Goal: Task Accomplishment & Management: Use online tool/utility

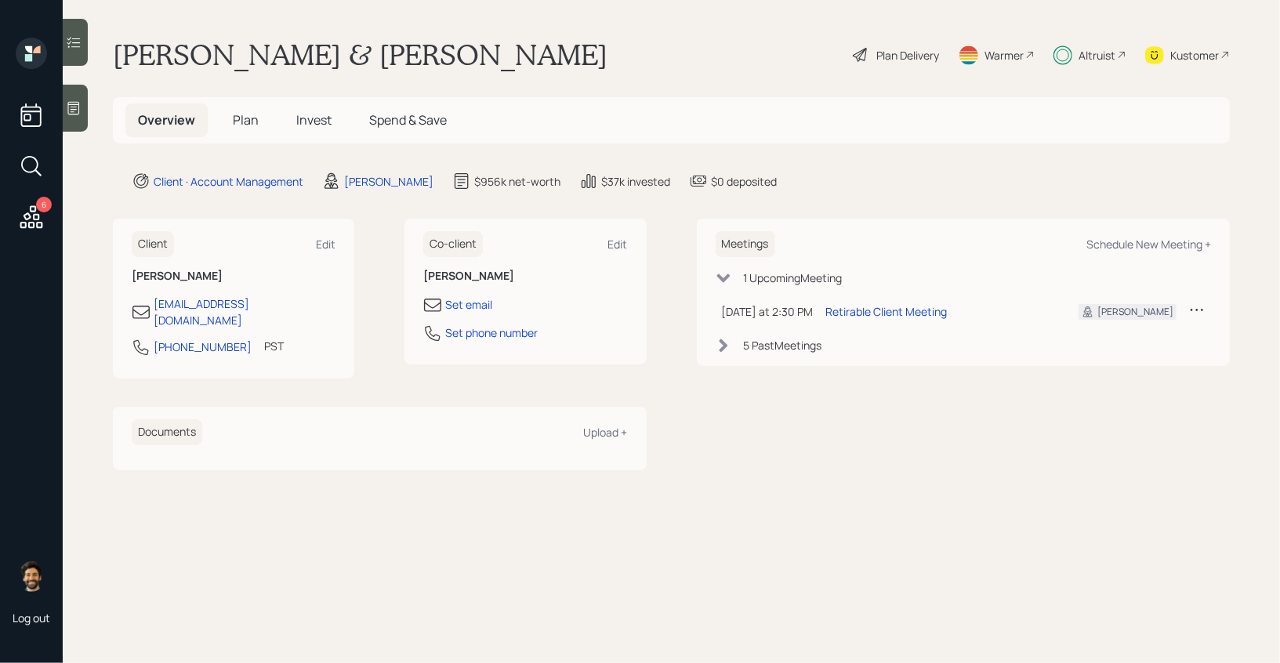
click at [314, 125] on span "Invest" at bounding box center [313, 119] width 35 height 17
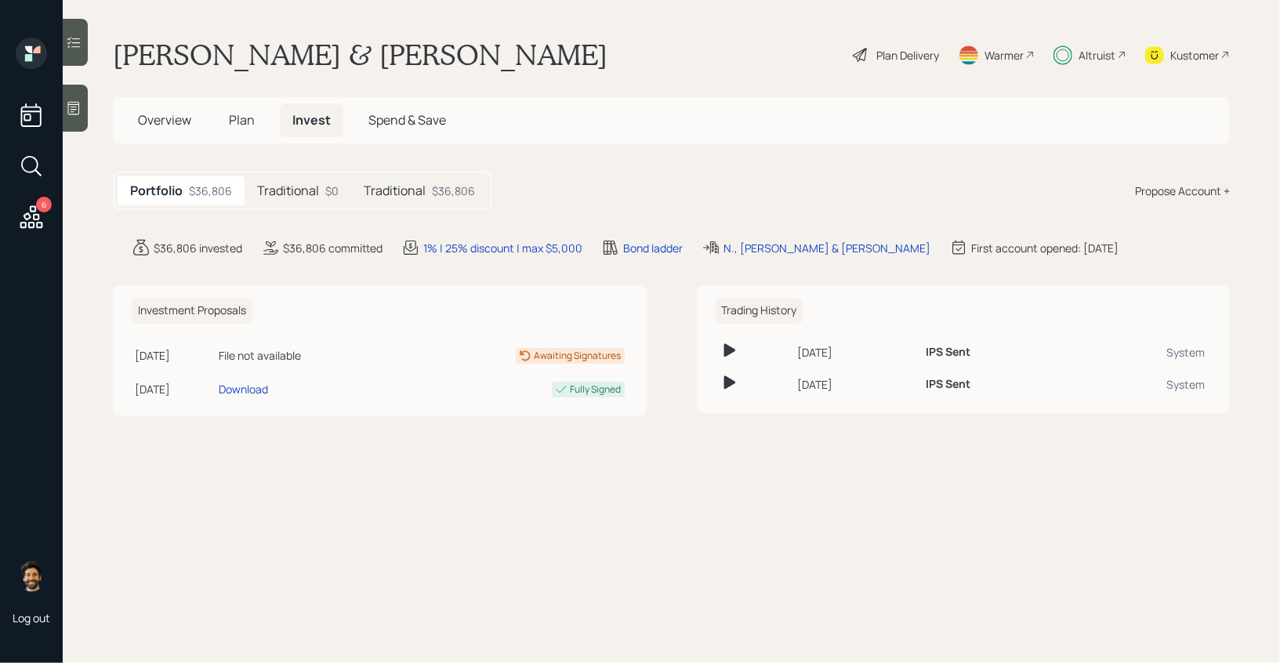
click at [321, 184] on div "Traditional $0" at bounding box center [298, 190] width 107 height 29
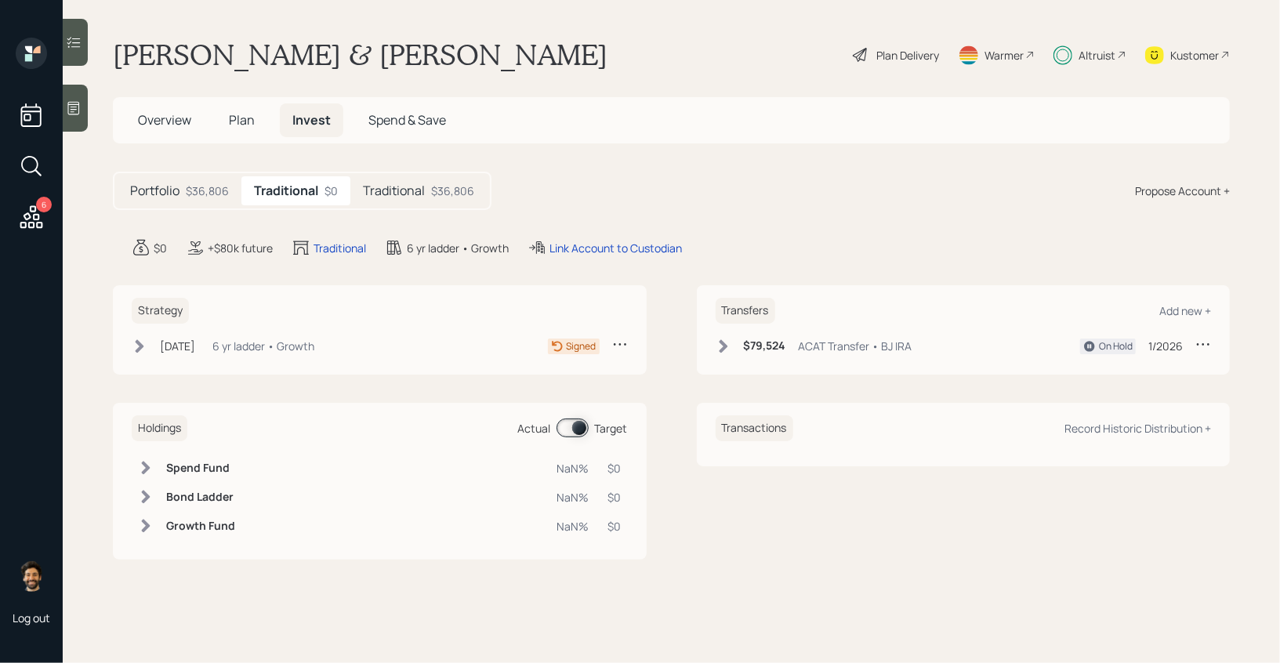
click at [411, 195] on h5 "Traditional" at bounding box center [394, 190] width 62 height 15
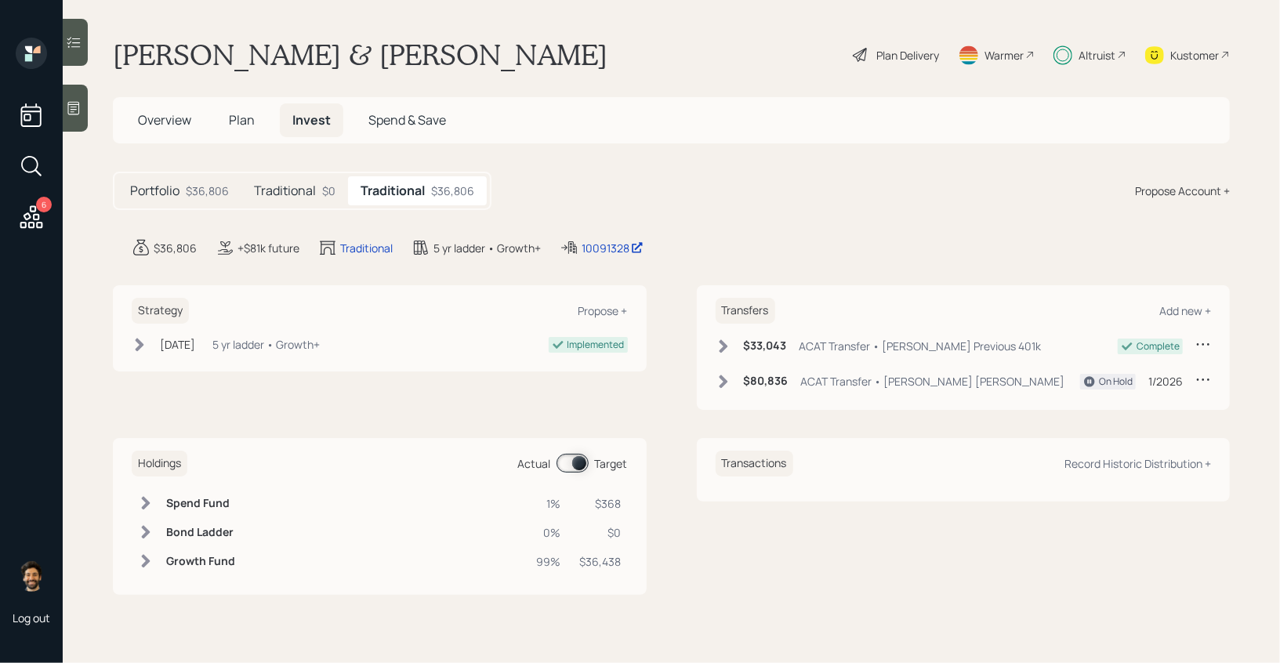
click at [310, 194] on h5 "Traditional" at bounding box center [285, 190] width 62 height 15
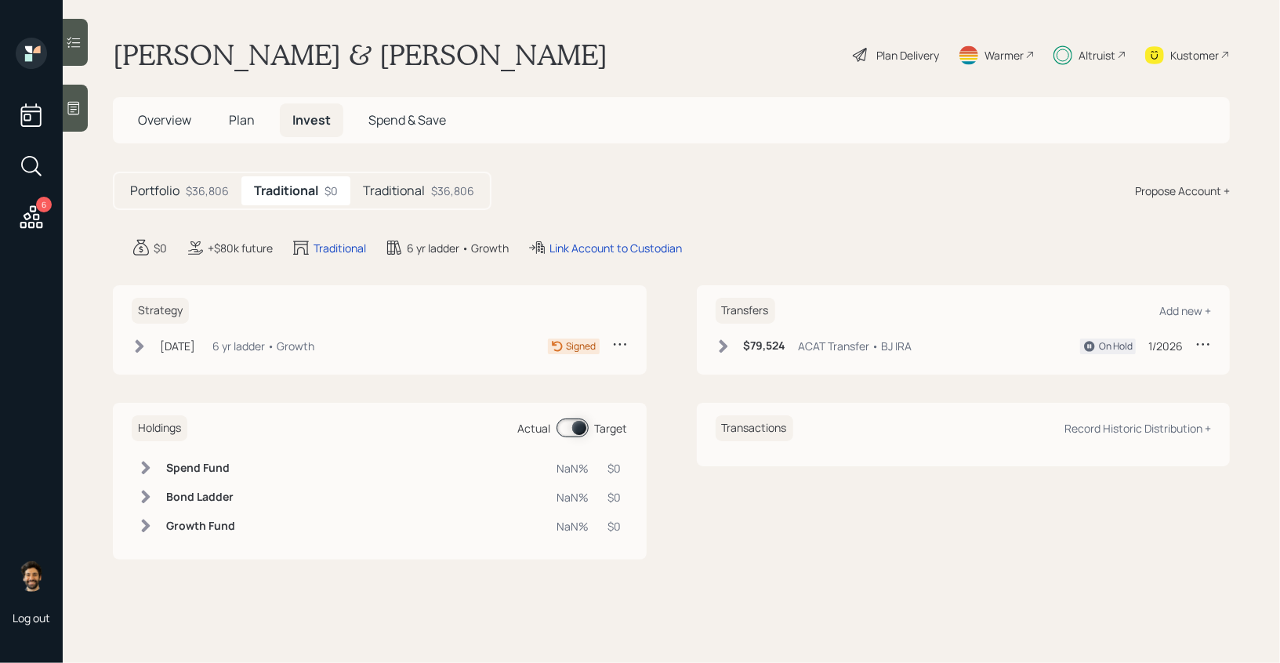
click at [34, 223] on icon at bounding box center [31, 216] width 23 height 23
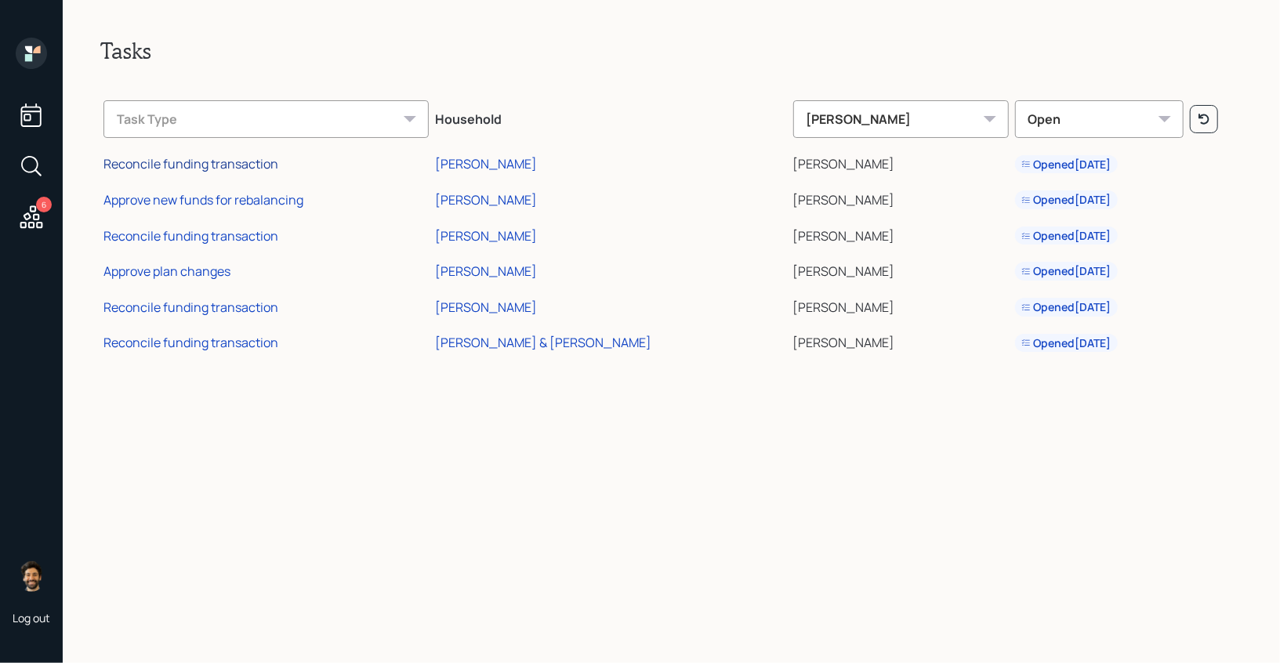
click at [216, 172] on div "Reconcile funding transaction" at bounding box center [190, 163] width 175 height 17
click at [158, 205] on div "Approve new funds for rebalancing" at bounding box center [203, 199] width 200 height 17
click at [145, 230] on div "Reconcile funding transaction" at bounding box center [190, 235] width 175 height 17
click at [154, 274] on div "Approve plan changes" at bounding box center [166, 271] width 127 height 17
click at [147, 309] on div "Reconcile funding transaction" at bounding box center [190, 307] width 175 height 17
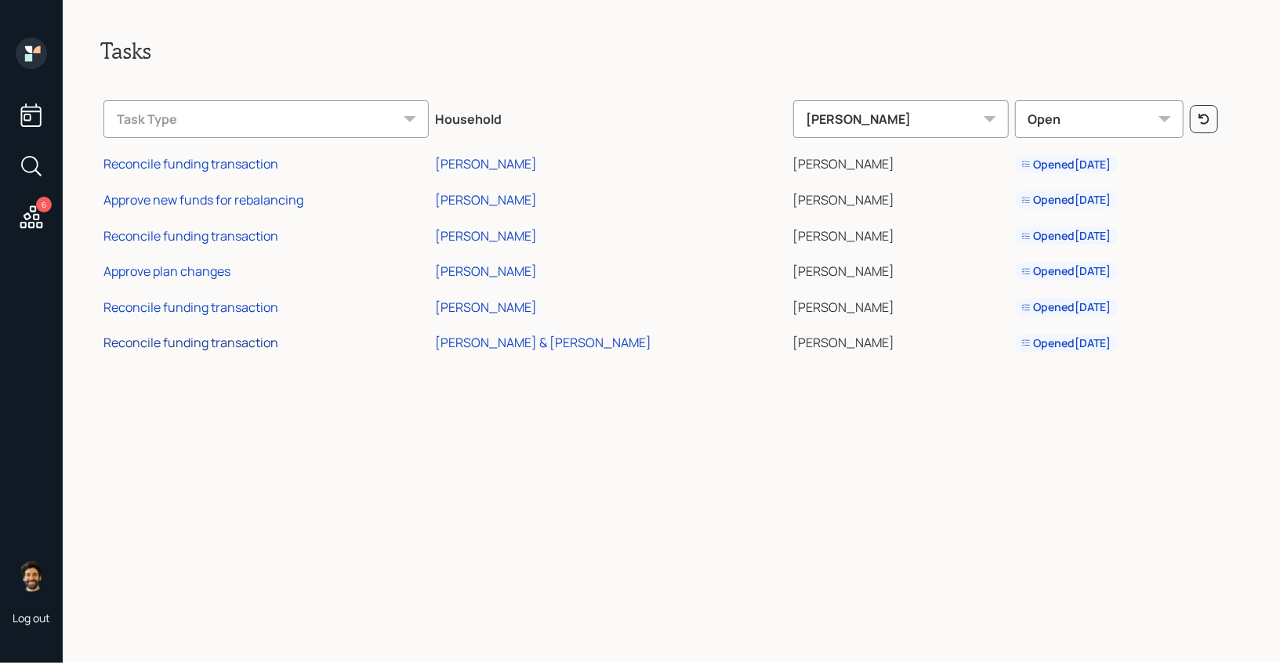
click at [156, 339] on div "Reconcile funding transaction" at bounding box center [190, 342] width 175 height 17
